Goal: Information Seeking & Learning: Check status

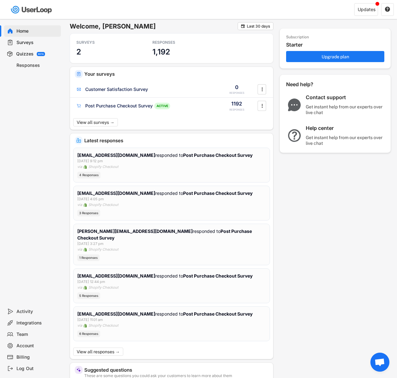
click at [31, 66] on div "Responses" at bounding box center [37, 65] width 42 height 6
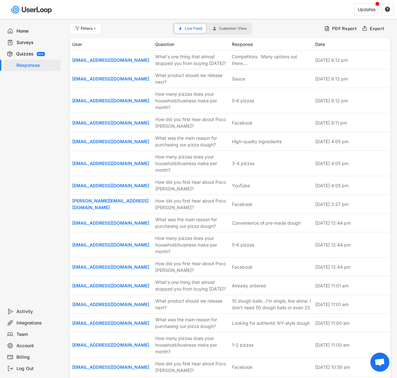
click at [28, 43] on div "Surveys" at bounding box center [37, 43] width 42 height 6
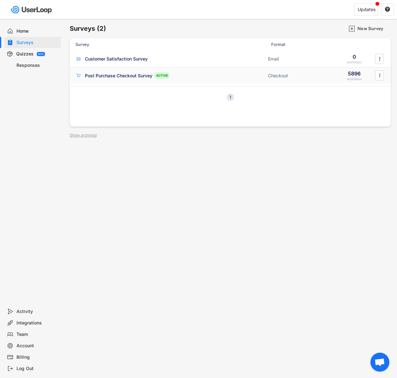
click at [116, 75] on div "Post Purchase Checkout Survey" at bounding box center [119, 76] width 68 height 6
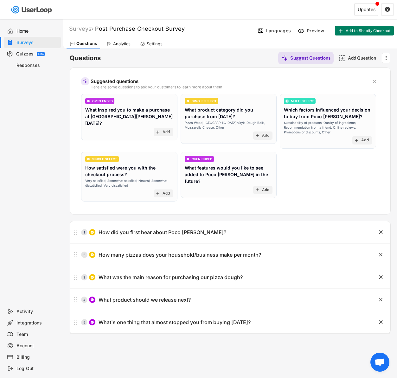
click at [122, 48] on div "Analytics" at bounding box center [118, 44] width 30 height 10
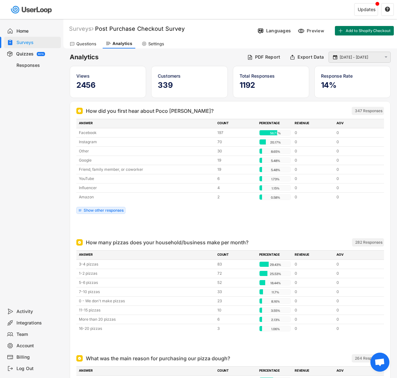
click at [352, 57] on input "[DATE] - [DATE]" at bounding box center [361, 57] width 42 height 6
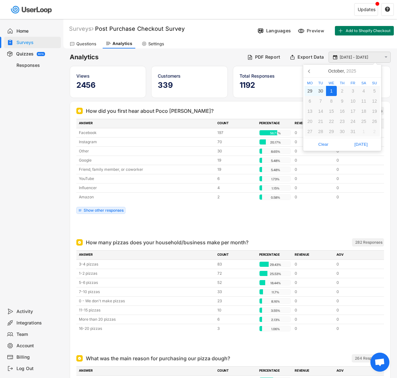
click at [352, 56] on input "[DATE] - [DATE]" at bounding box center [361, 57] width 42 height 6
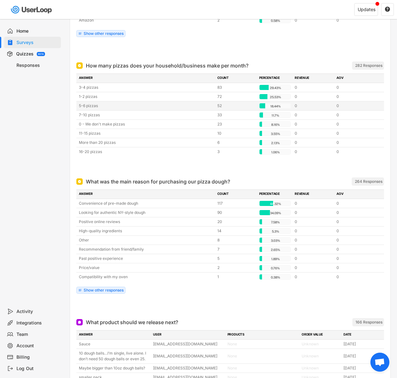
scroll to position [178, 0]
